Goal: Obtain resource: Download file/media

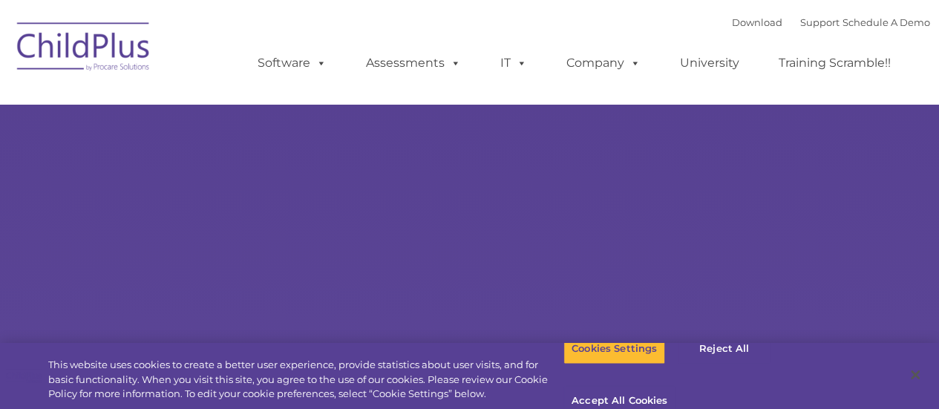
type input ""
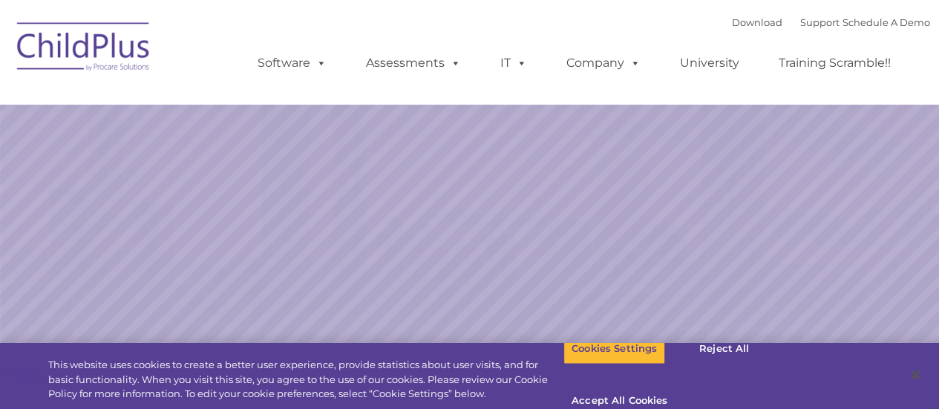
select select "MEDIUM"
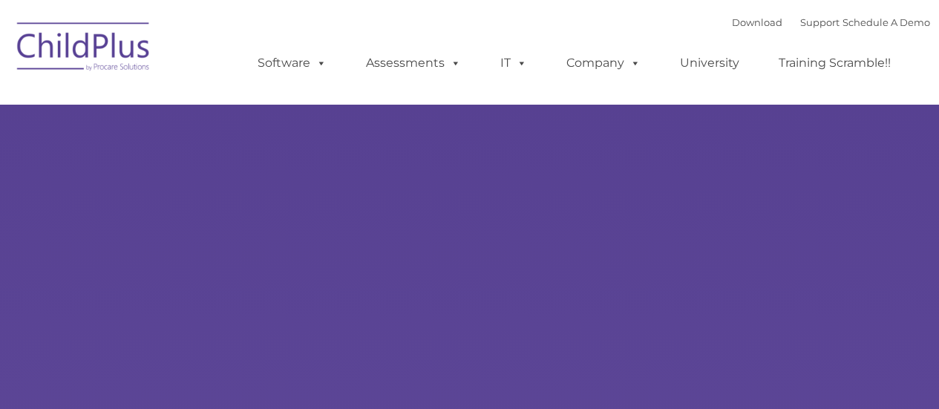
type input ""
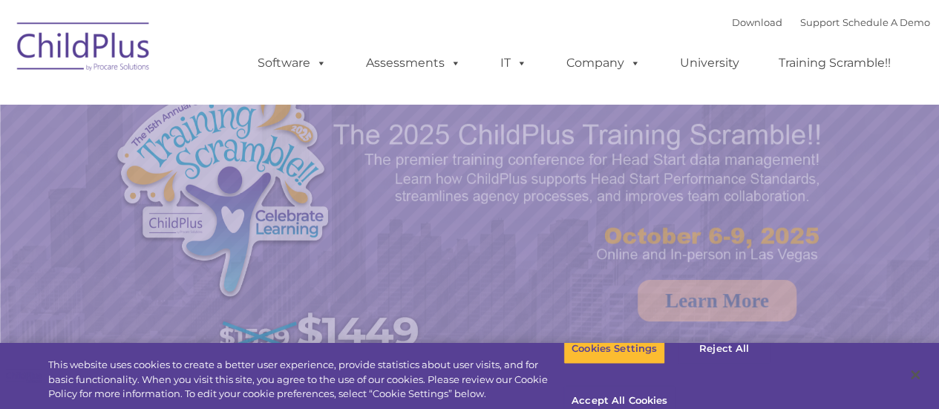
select select "MEDIUM"
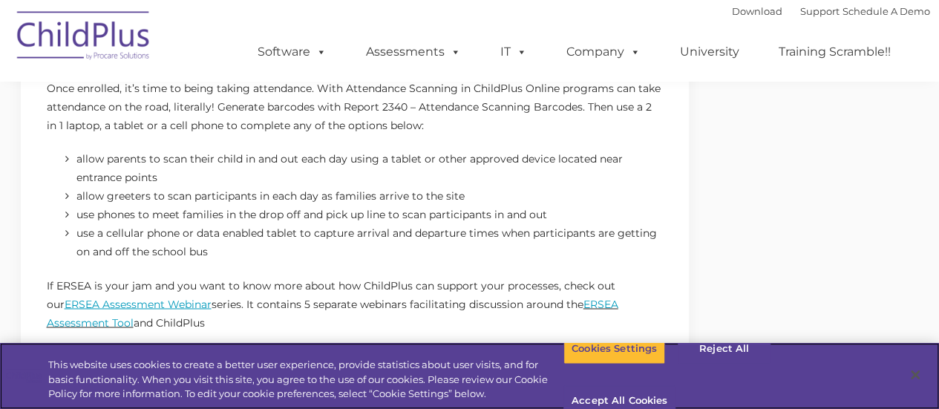
scroll to position [1126, 0]
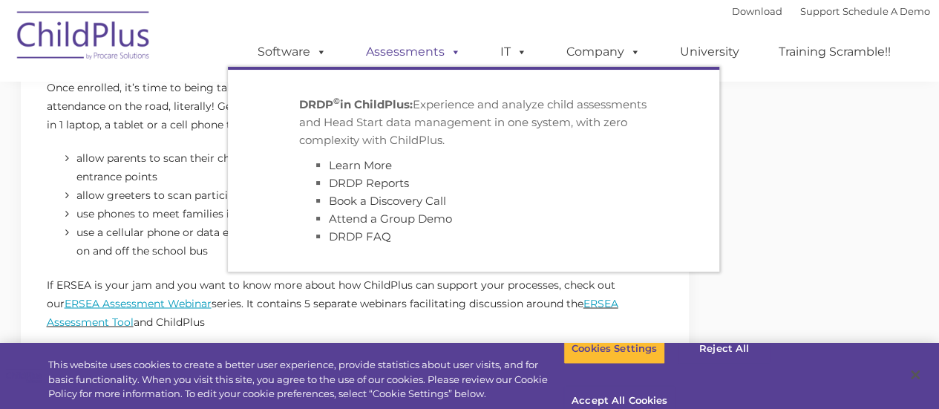
click at [464, 42] on link "Assessments" at bounding box center [413, 52] width 125 height 30
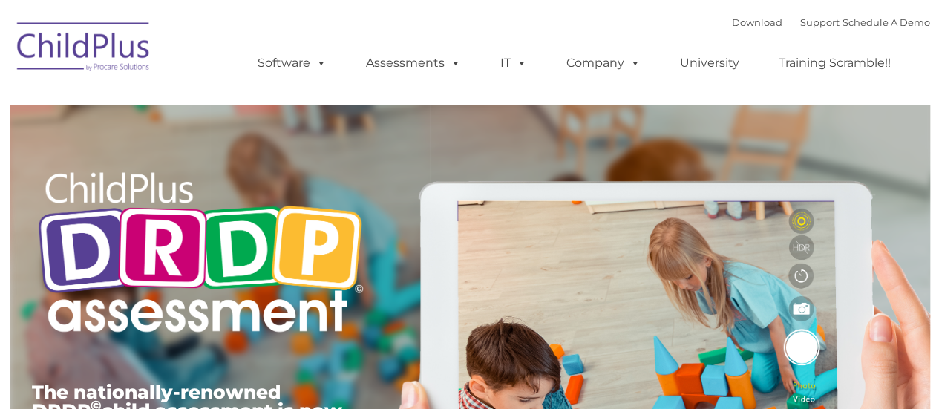
type input ""
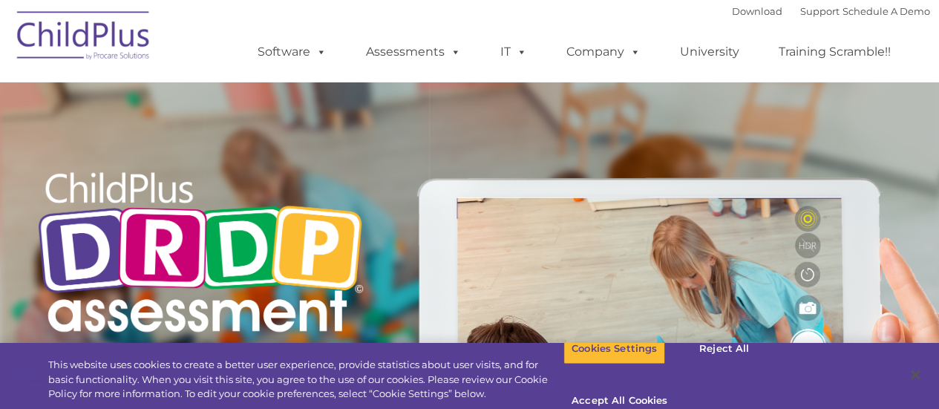
click at [104, 31] on img at bounding box center [84, 38] width 148 height 74
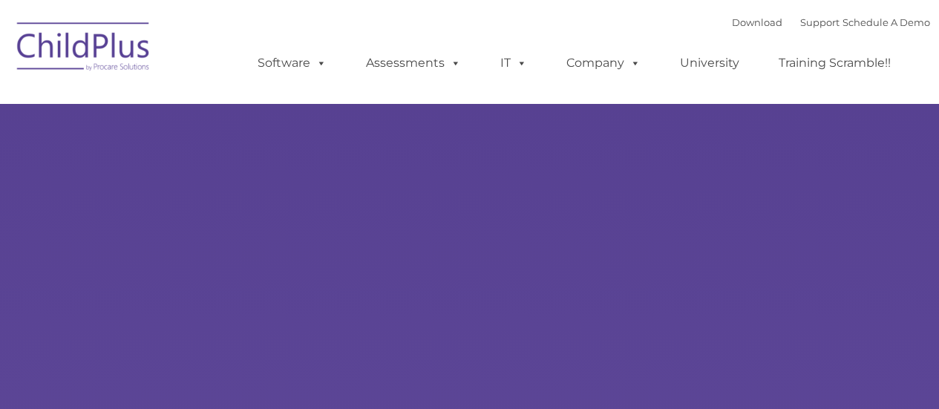
type input ""
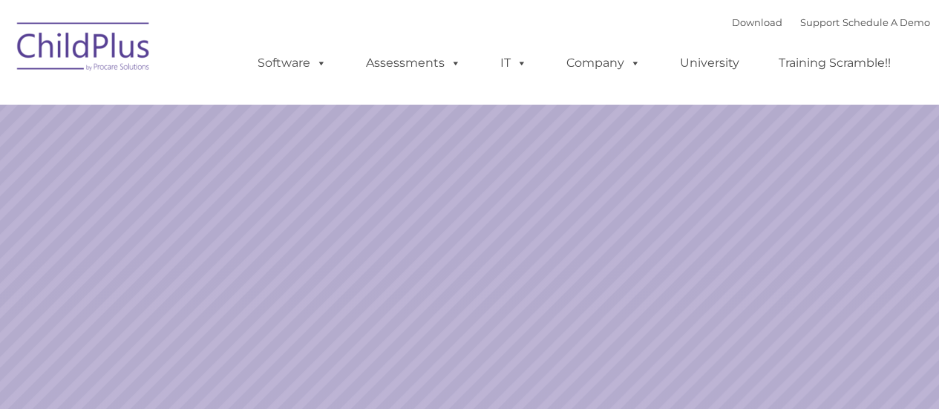
select select "MEDIUM"
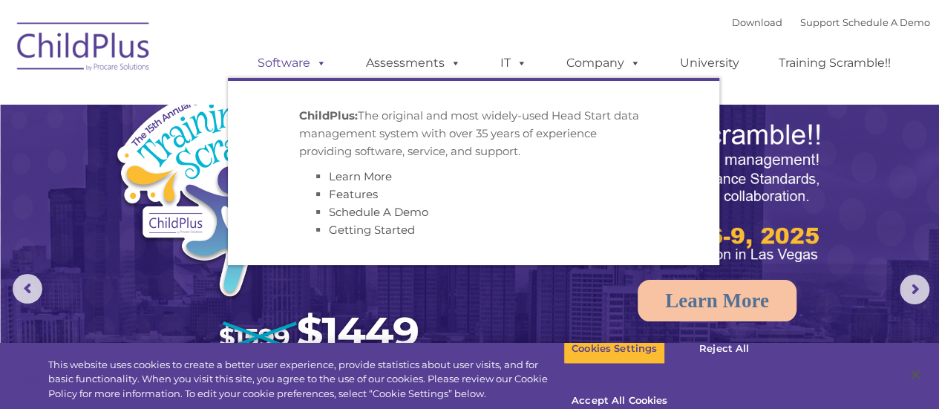
click at [286, 65] on link "Software" at bounding box center [292, 63] width 99 height 30
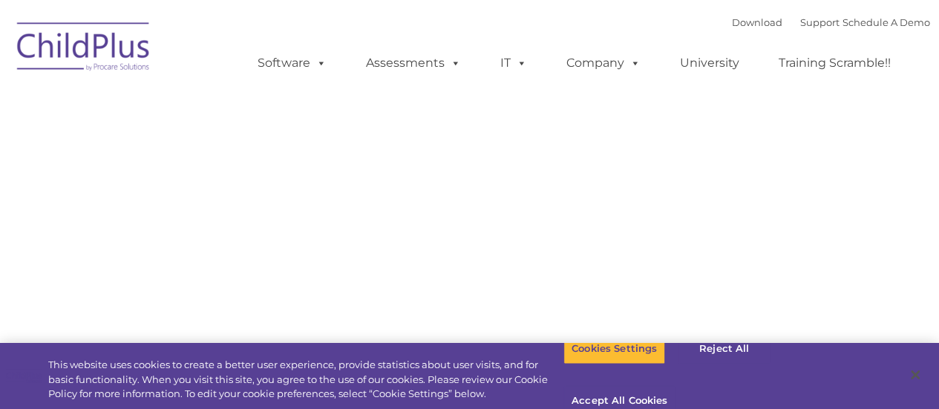
type input ""
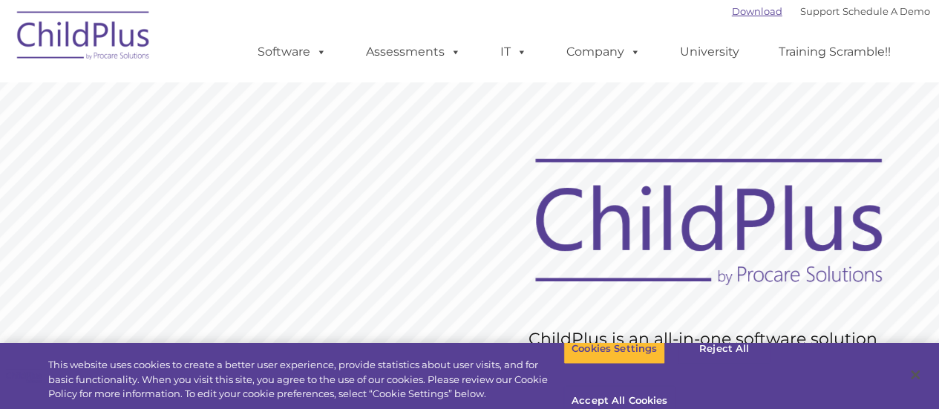
click at [743, 11] on link "Download" at bounding box center [757, 11] width 50 height 12
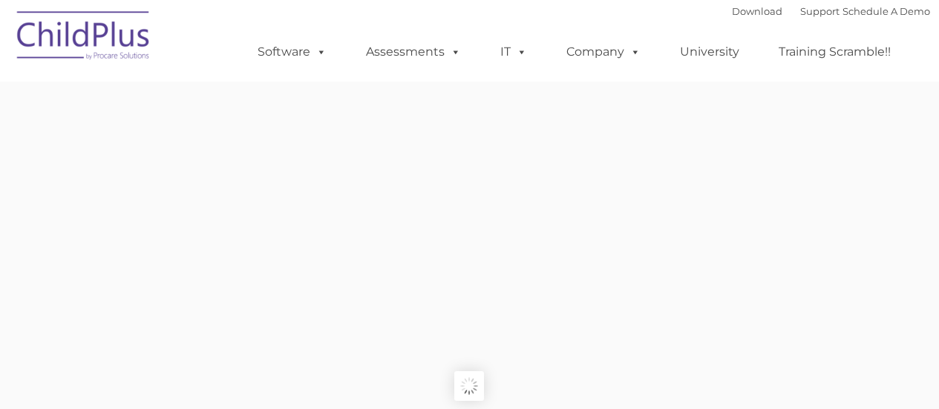
scroll to position [745, 0]
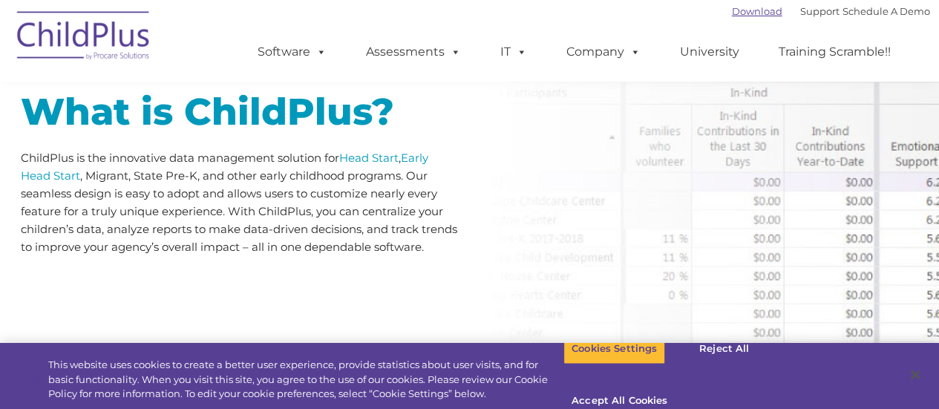
click at [745, 10] on link "Download" at bounding box center [757, 11] width 50 height 12
